Goal: Transaction & Acquisition: Purchase product/service

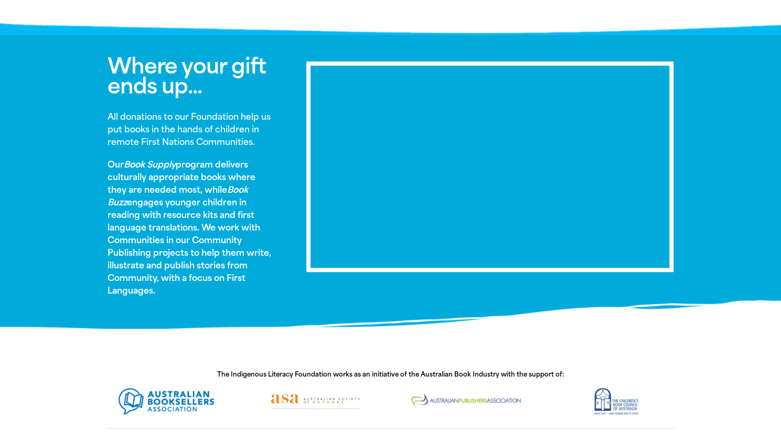
scroll to position [538, 0]
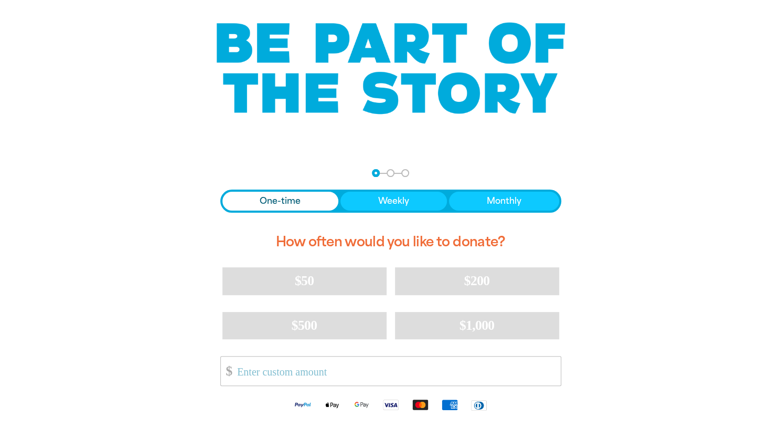
click at [706, 194] on div at bounding box center [390, 320] width 781 height 328
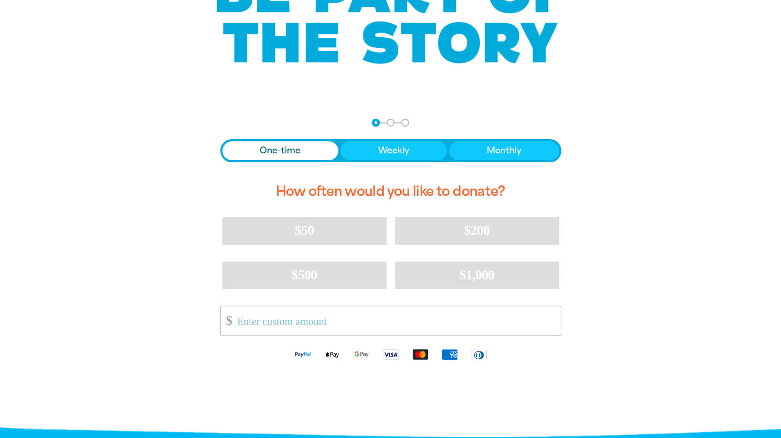
scroll to position [136, 0]
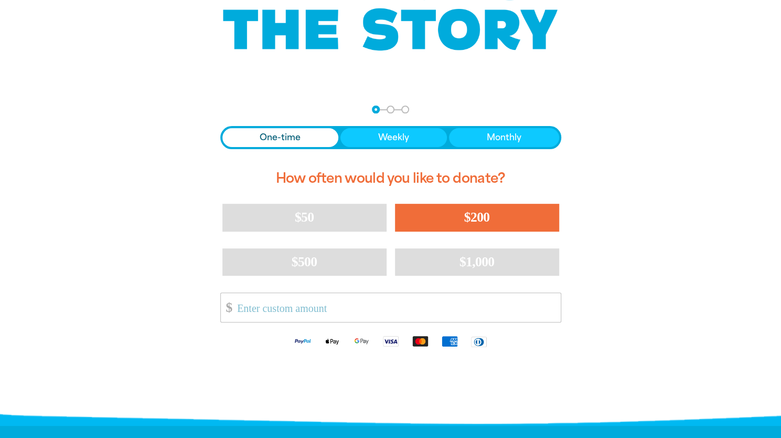
click at [494, 211] on button "$200" at bounding box center [477, 217] width 164 height 27
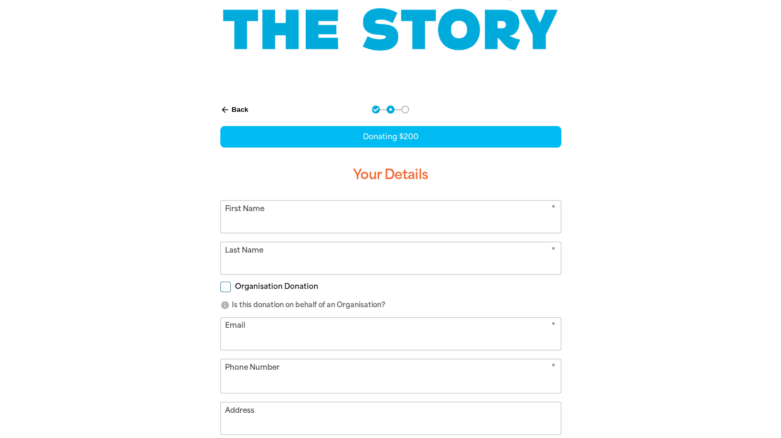
select select "AU"
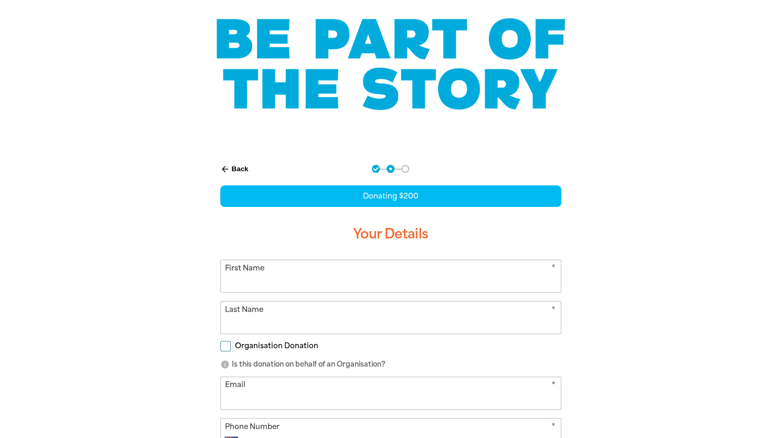
scroll to position [80, 0]
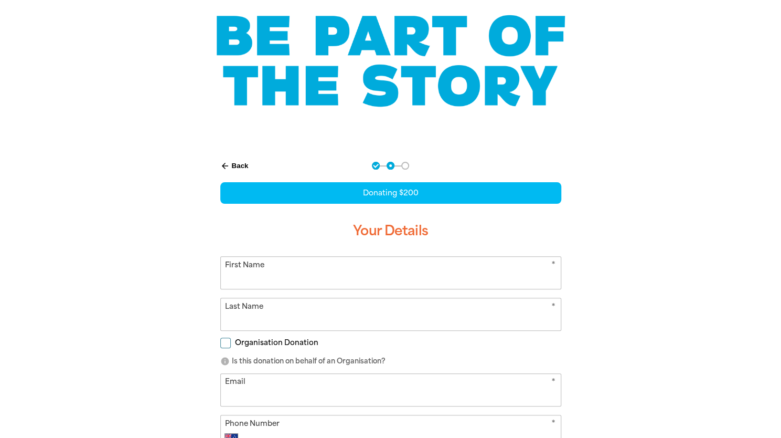
click at [505, 275] on input "First Name" at bounding box center [391, 273] width 340 height 32
type input "[PERSON_NAME] [PERSON_NAME]"
type input "[PERSON_NAME]"
type input "[EMAIL_ADDRESS][DOMAIN_NAME]"
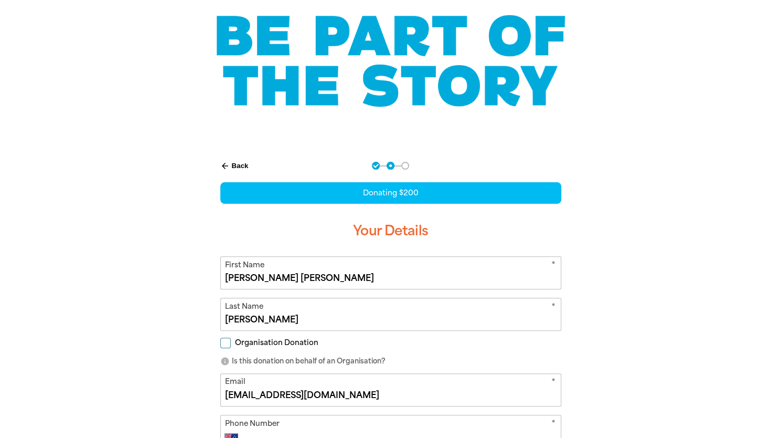
type input "0412 209 447"
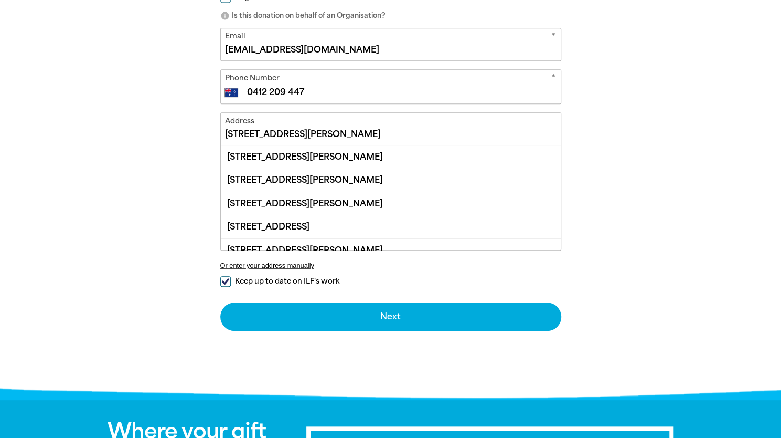
scroll to position [425, 0]
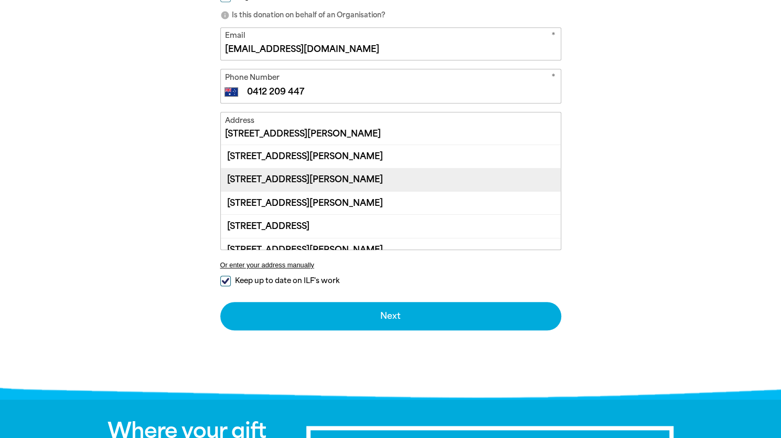
click at [396, 178] on div "[STREET_ADDRESS][PERSON_NAME]" at bounding box center [391, 179] width 340 height 23
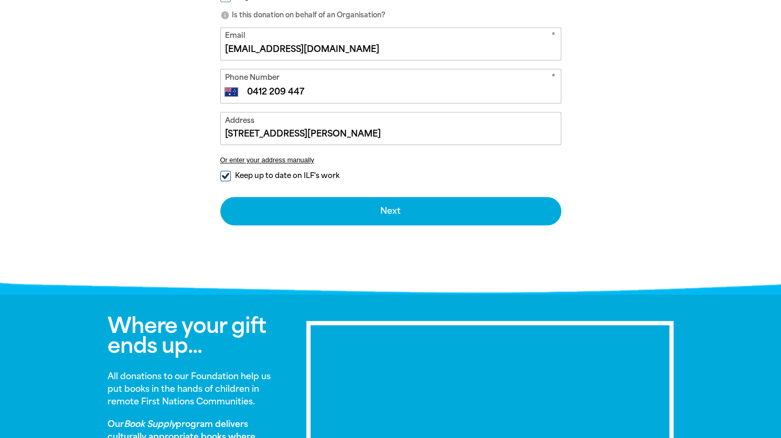
type input "[STREET_ADDRESS][PERSON_NAME]"
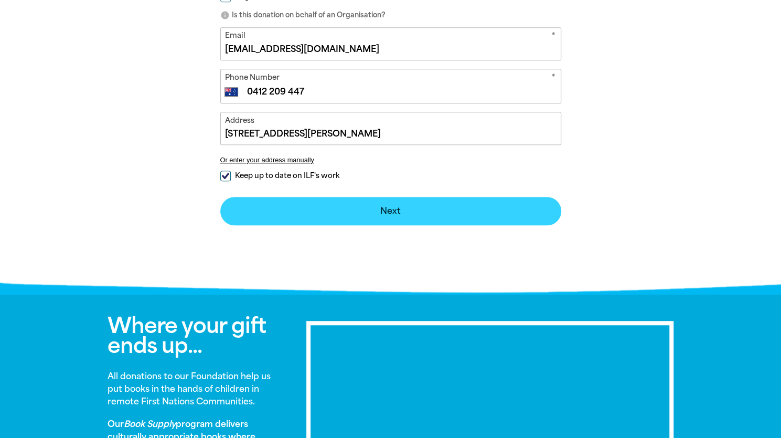
click at [433, 219] on button "Next chevron_right" at bounding box center [390, 211] width 341 height 28
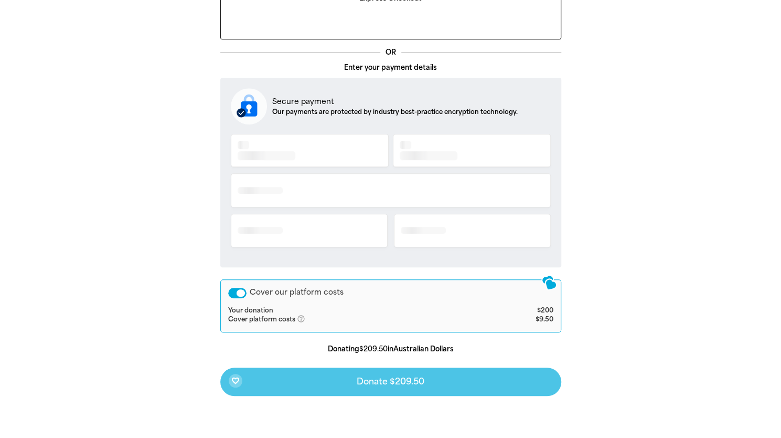
scroll to position [319, 0]
